Goal: Use online tool/utility: Utilize a website feature to perform a specific function

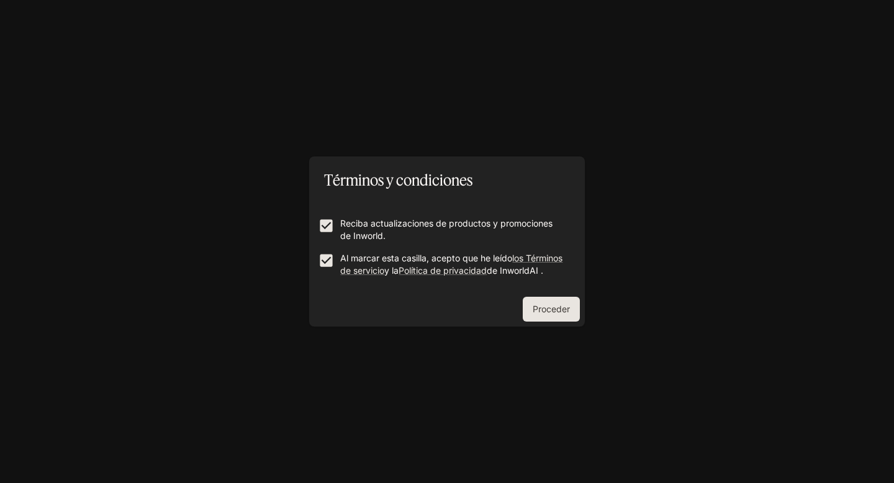
click at [547, 314] on font "Proceder" at bounding box center [551, 308] width 37 height 11
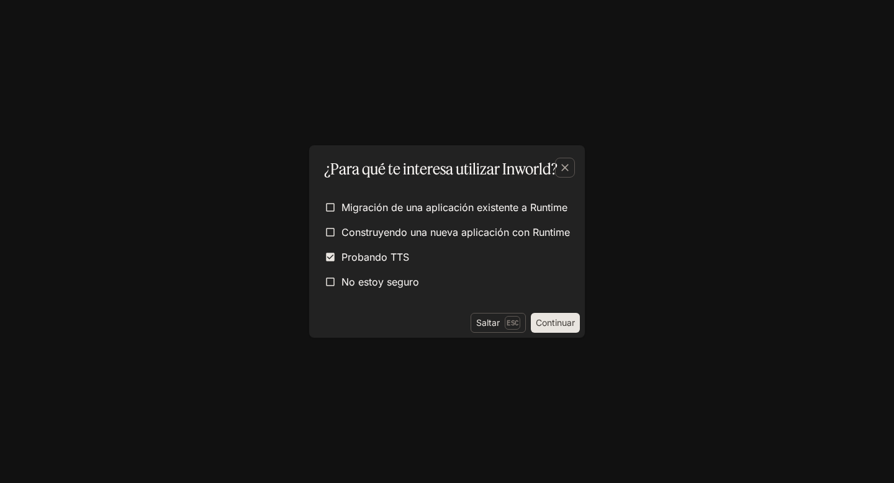
click at [560, 320] on font "Continuar" at bounding box center [555, 322] width 39 height 11
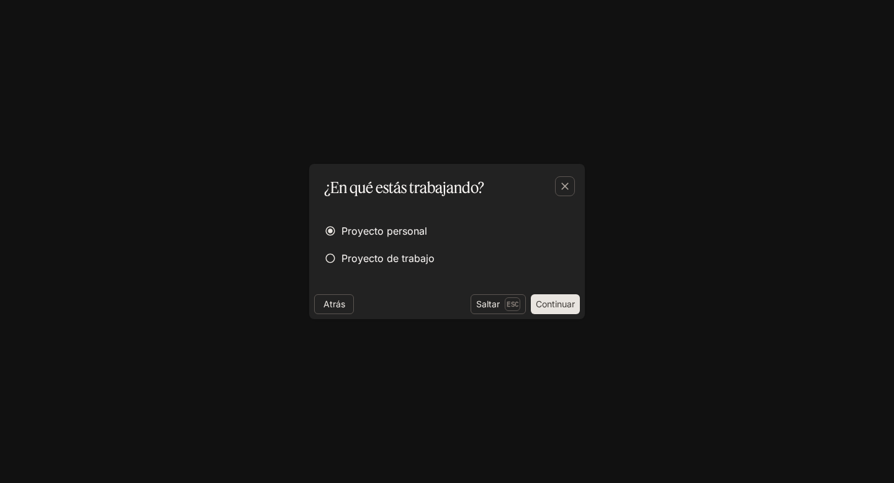
click at [544, 301] on font "Continuar" at bounding box center [555, 304] width 39 height 11
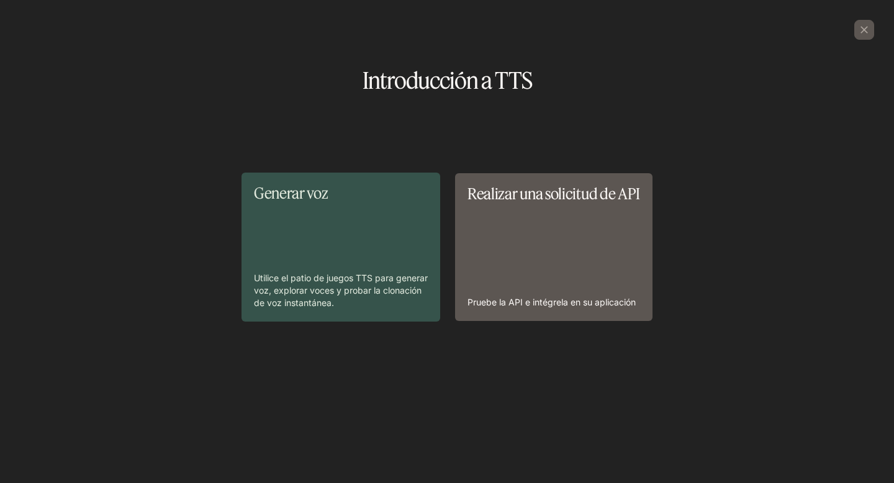
click at [382, 266] on div "Generar voz Utilice el patio de juegos TTS para generar voz, explorar voces y p…" at bounding box center [341, 247] width 174 height 124
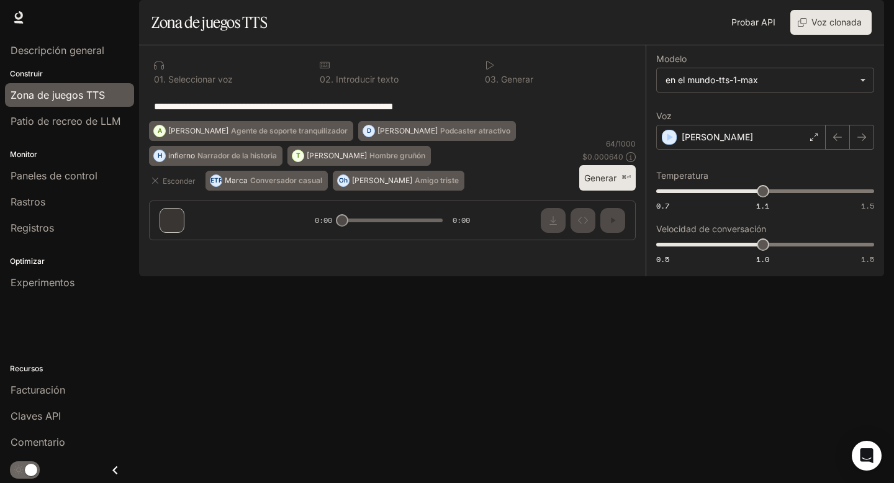
click at [74, 99] on font "Zona de juegos TTS" at bounding box center [58, 95] width 94 height 12
click at [51, 76] on p "Construir" at bounding box center [69, 73] width 139 height 11
click at [21, 69] on font "Construir" at bounding box center [26, 73] width 33 height 9
